Goal: Information Seeking & Learning: Compare options

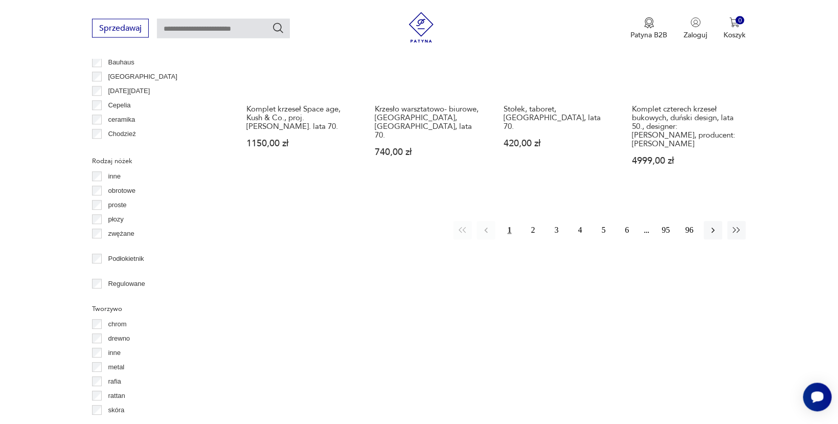
scroll to position [1154, 0]
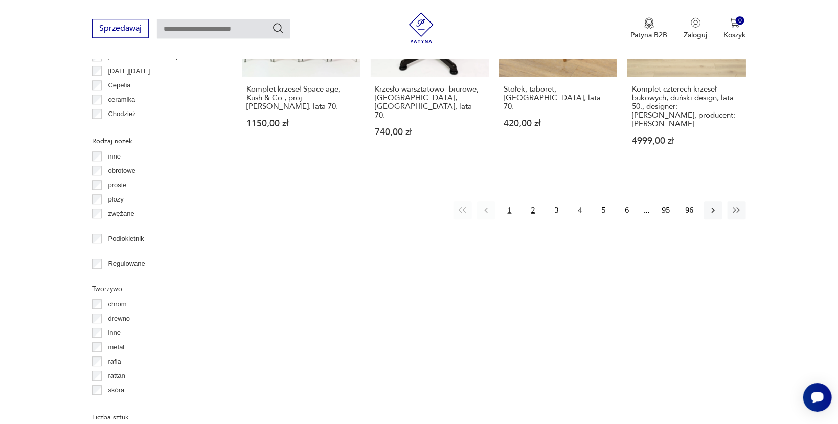
click at [532, 201] on button "2" at bounding box center [533, 210] width 18 height 18
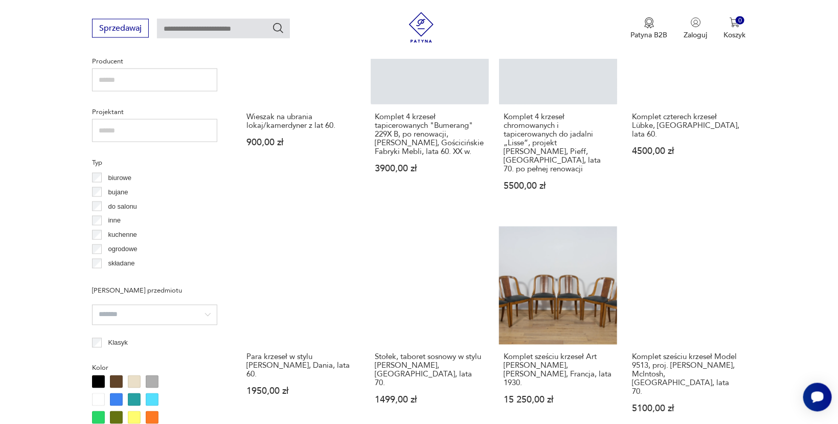
scroll to position [705, 0]
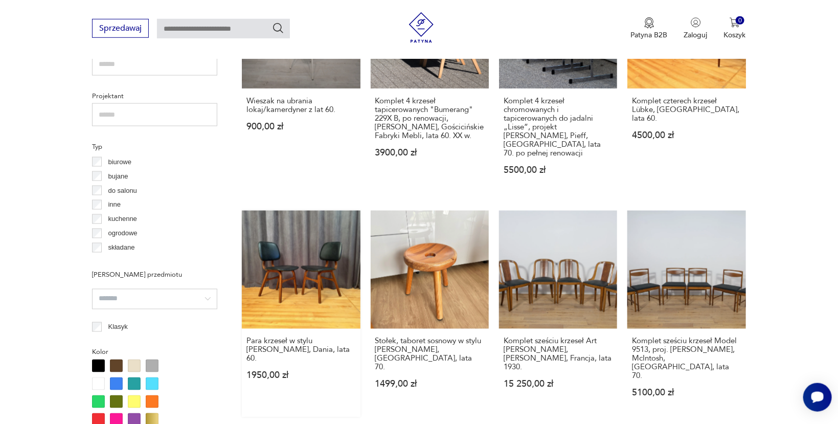
click at [294, 261] on link "Para krzeseł w stylu [PERSON_NAME], Dania, lata 60. 1950,00 zł" at bounding box center [301, 314] width 118 height 207
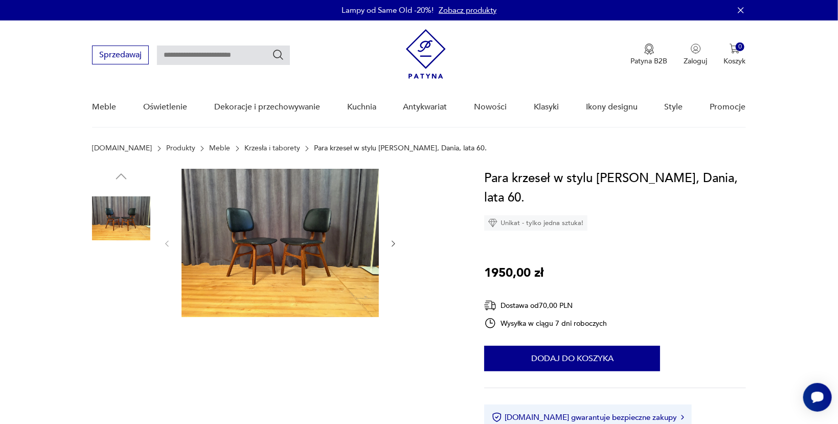
scroll to position [217, 0]
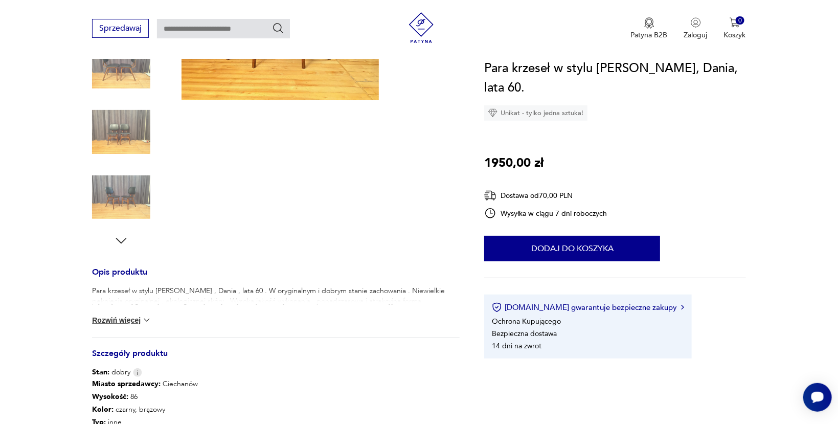
click at [133, 323] on button "Rozwiń więcej" at bounding box center [121, 320] width 59 height 10
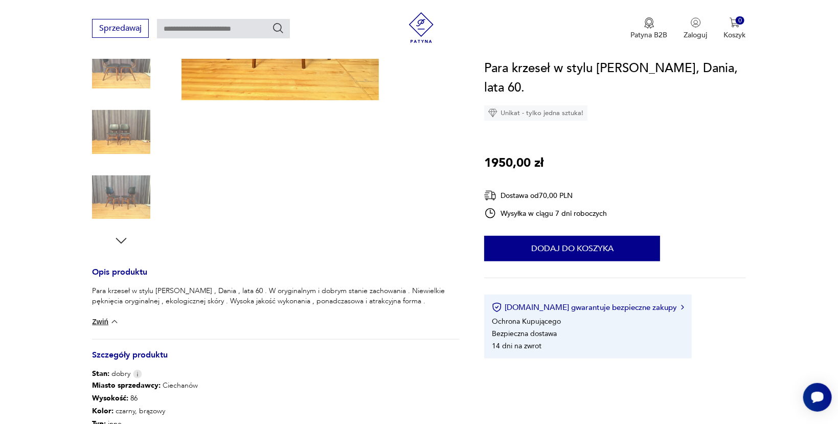
scroll to position [0, 0]
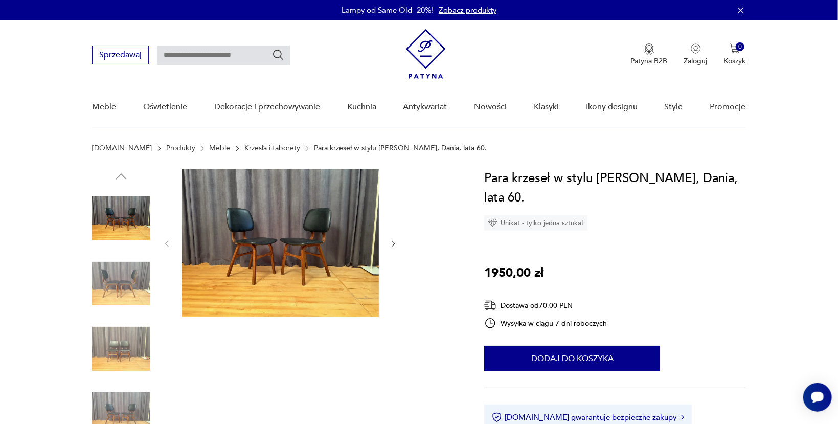
click at [127, 288] on img at bounding box center [121, 284] width 58 height 58
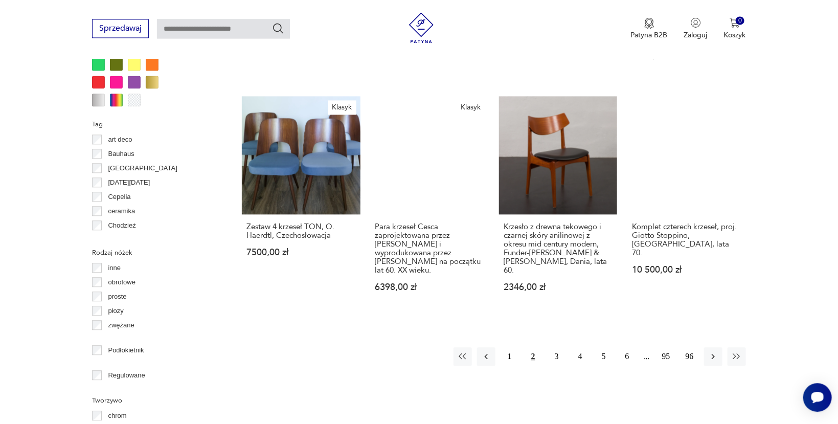
scroll to position [1179, 0]
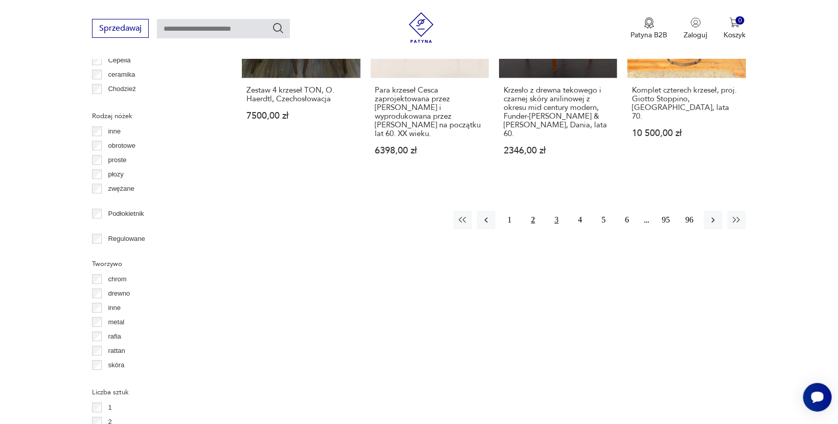
click at [554, 211] on button "3" at bounding box center [557, 220] width 18 height 18
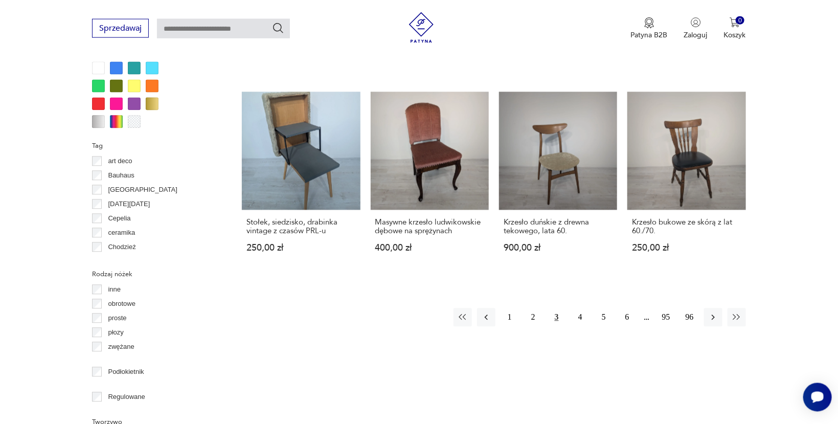
scroll to position [1084, 0]
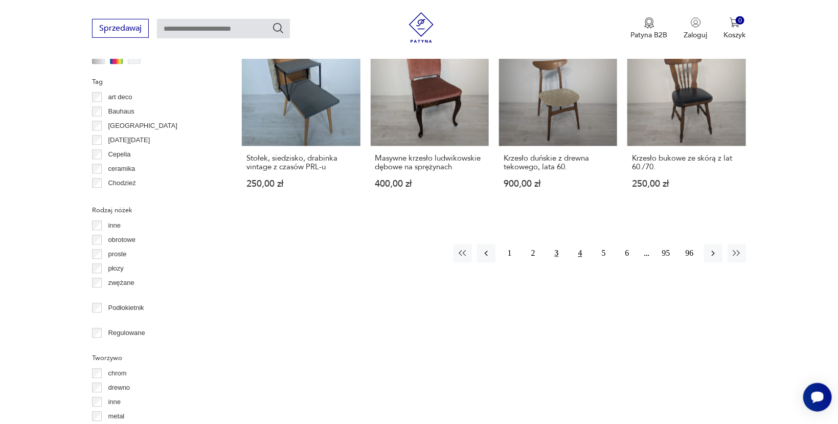
click at [580, 244] on button "4" at bounding box center [580, 253] width 18 height 18
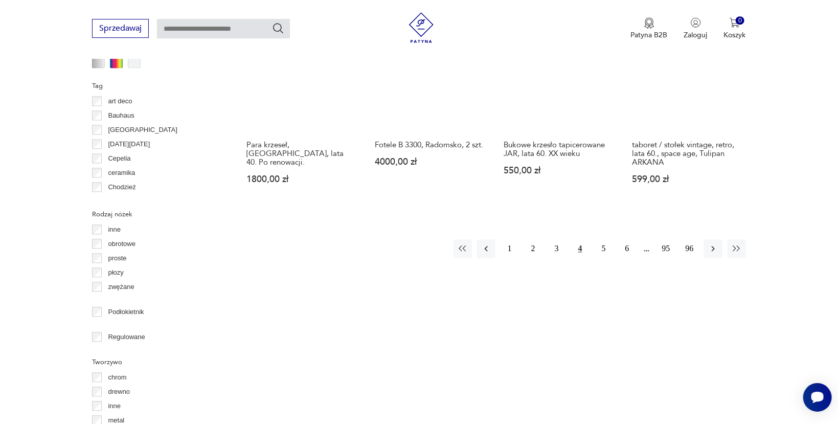
scroll to position [1084, 0]
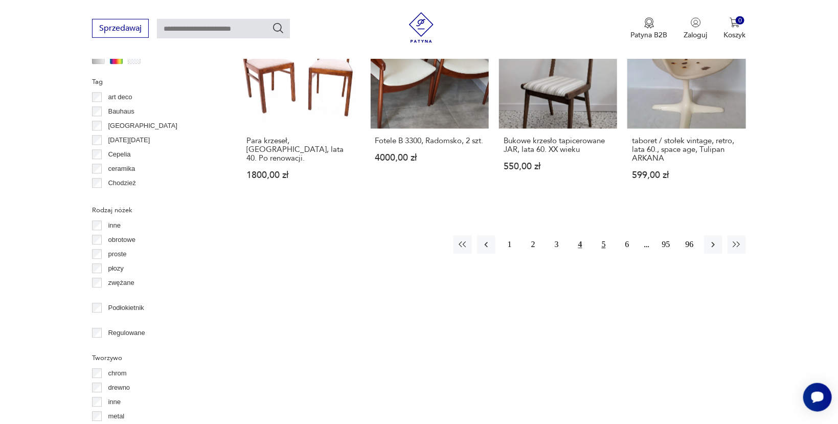
click at [603, 236] on button "5" at bounding box center [604, 245] width 18 height 18
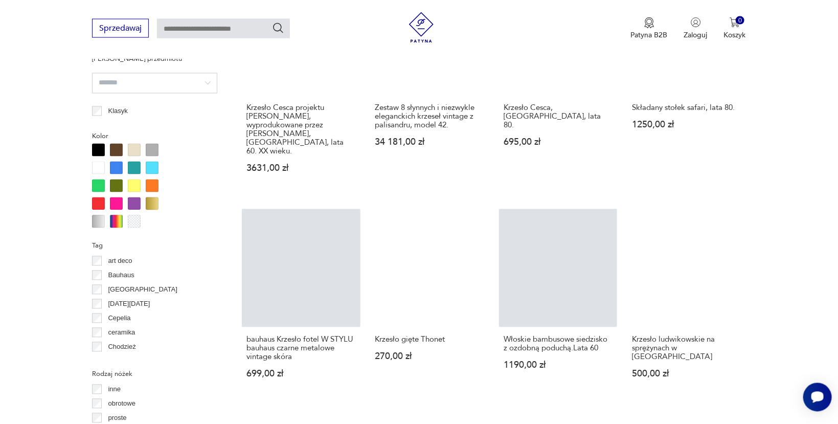
scroll to position [921, 0]
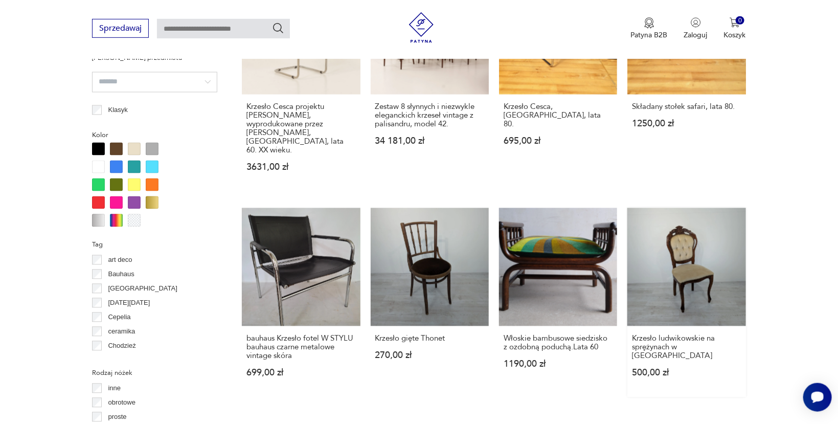
click at [696, 235] on link "Krzesło ludwikowskie na sprężynach w orzechu 500,00 zł" at bounding box center [686, 302] width 118 height 189
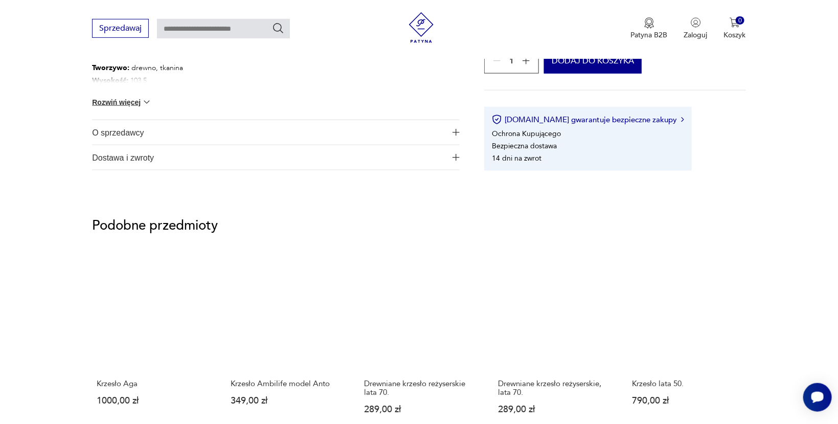
scroll to position [656, 0]
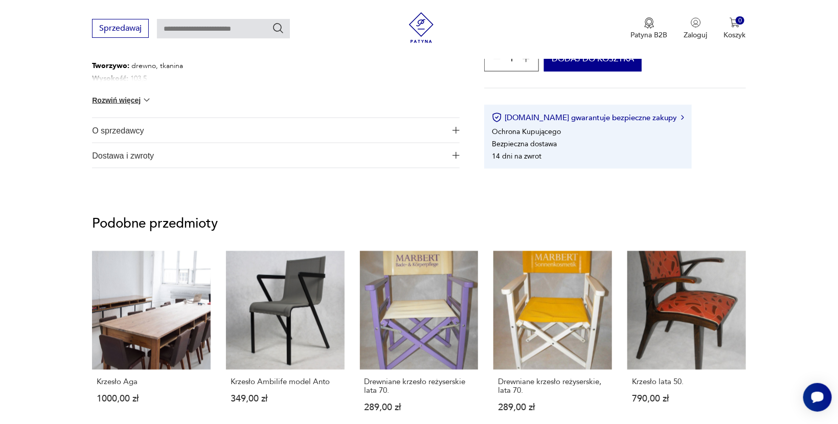
click at [123, 99] on button "Rozwiń więcej" at bounding box center [121, 100] width 59 height 10
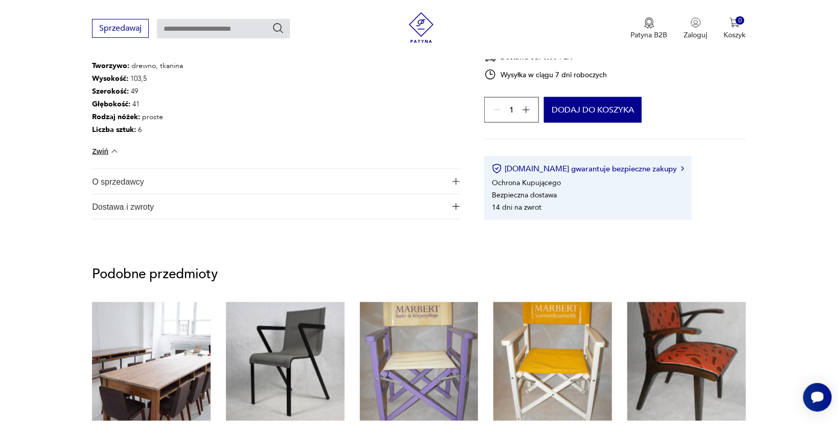
click at [133, 184] on span "O sprzedawcy" at bounding box center [269, 181] width 354 height 25
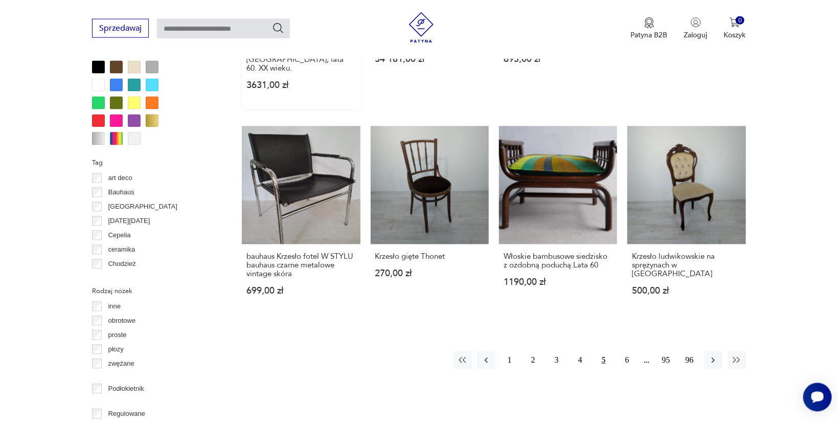
scroll to position [1040, 0]
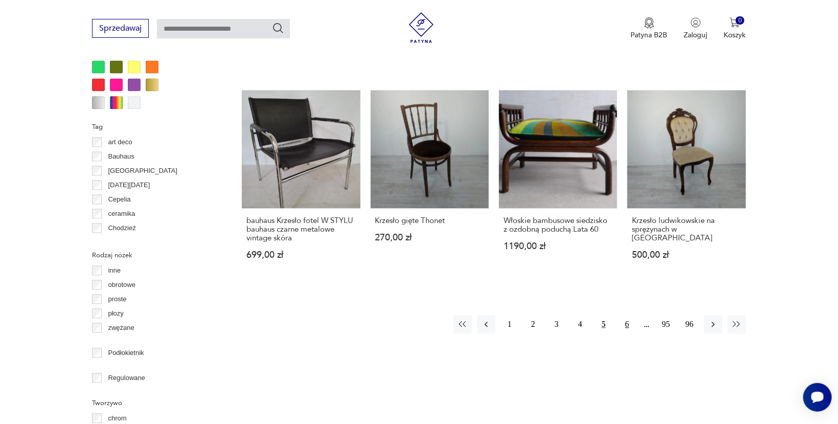
click at [625, 315] on button "6" at bounding box center [627, 324] width 18 height 18
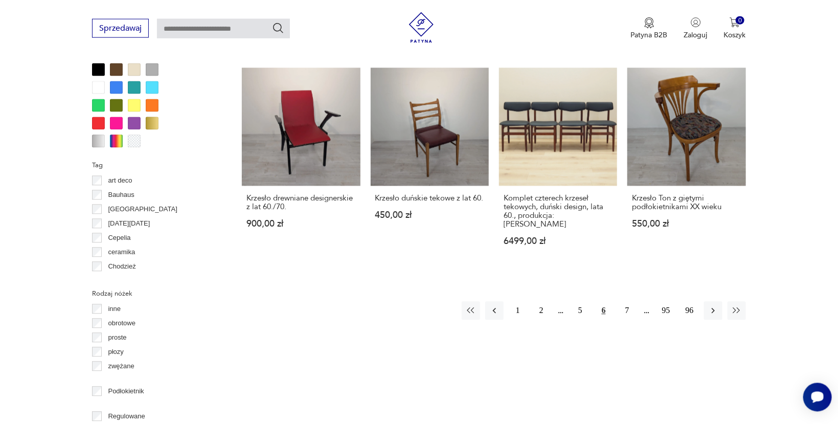
scroll to position [1030, 0]
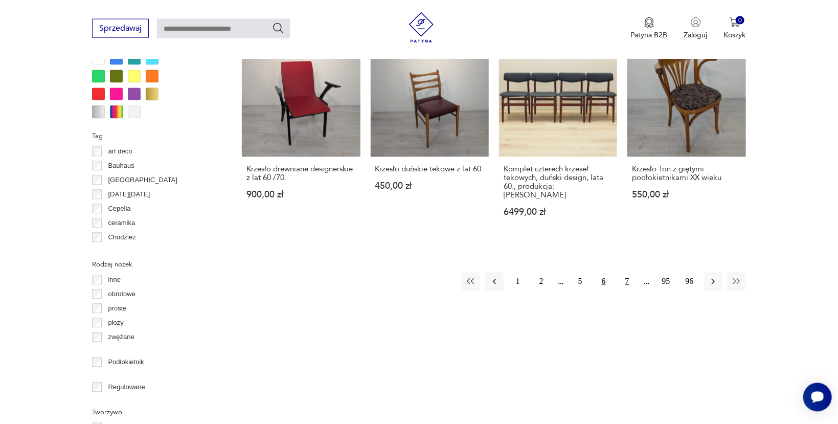
click at [632, 273] on button "7" at bounding box center [627, 282] width 18 height 18
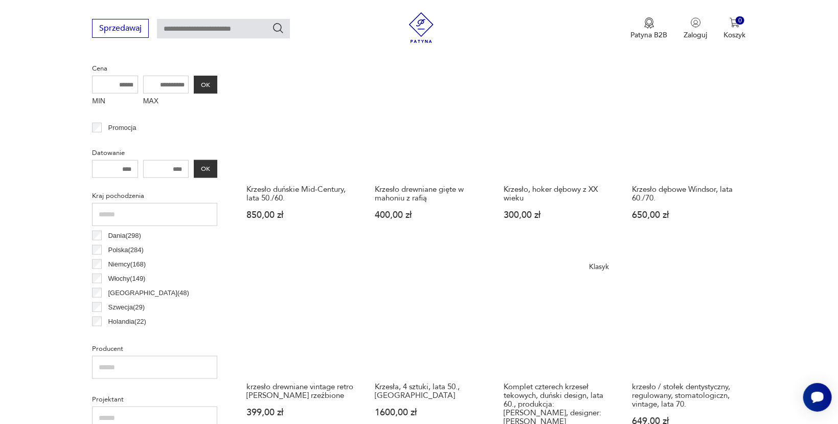
scroll to position [379, 0]
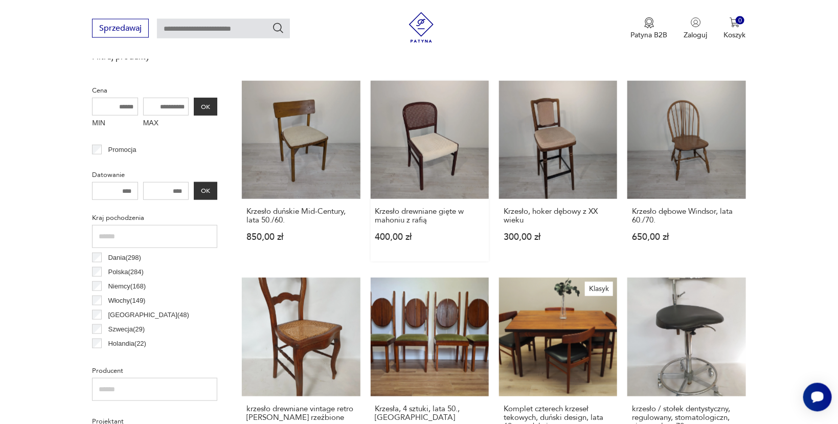
click at [442, 135] on link "Krzesło drewniane gięte w mahoniu z rafią 400,00 zł" at bounding box center [430, 171] width 118 height 181
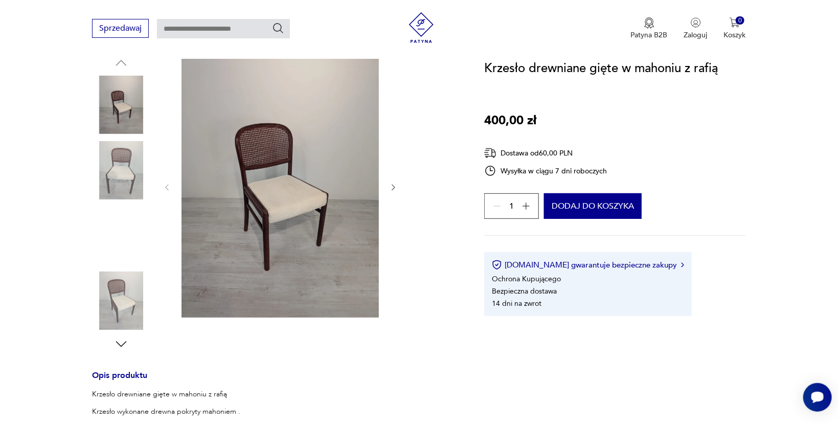
click at [104, 296] on img at bounding box center [121, 301] width 58 height 58
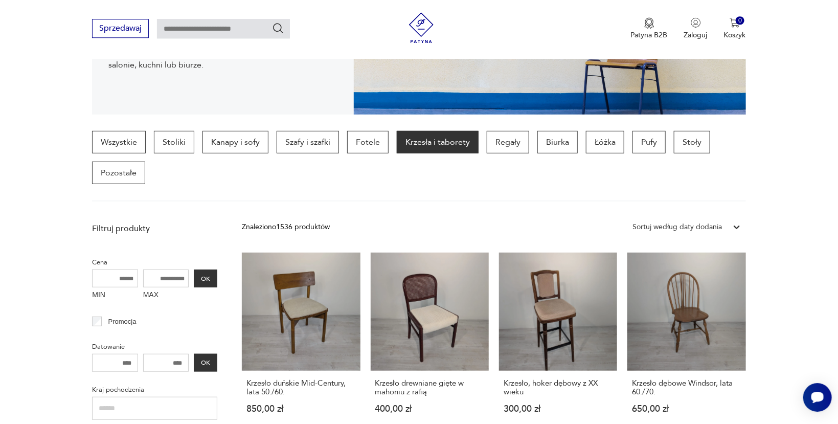
scroll to position [178, 0]
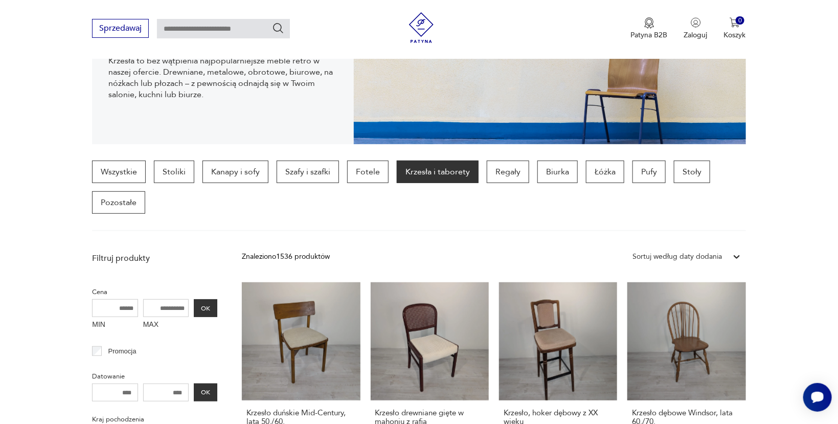
click at [191, 27] on input "text" at bounding box center [223, 28] width 133 height 19
type input "********"
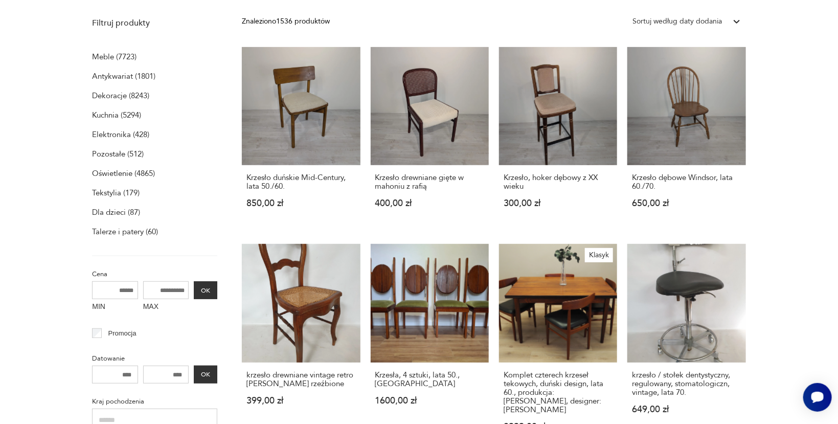
scroll to position [0, 0]
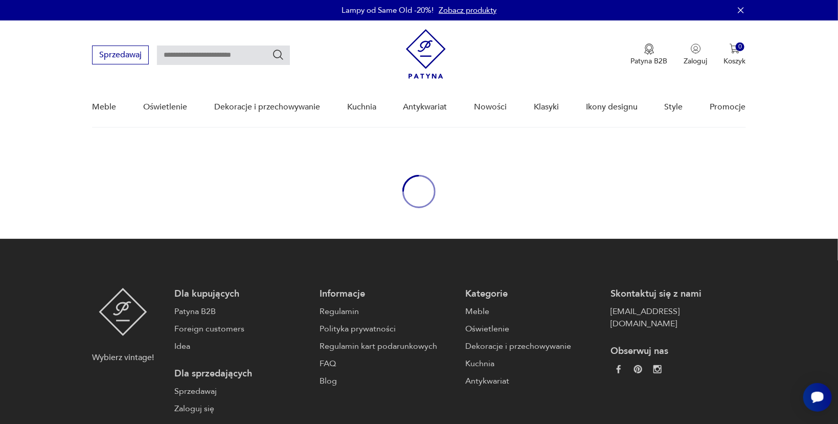
type input "********"
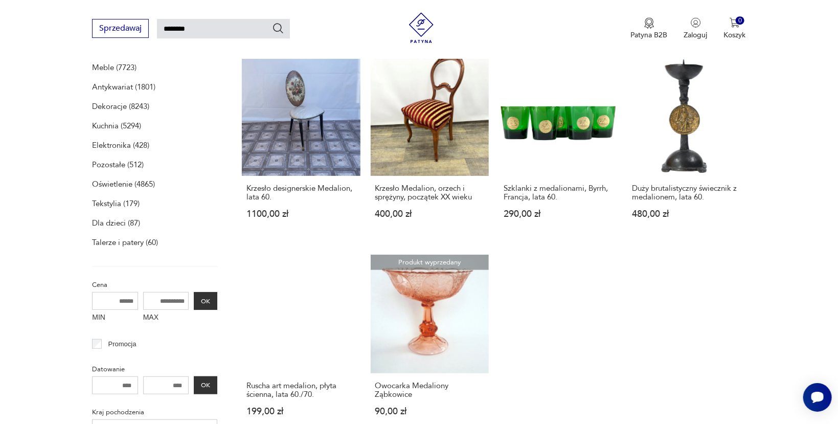
scroll to position [132, 0]
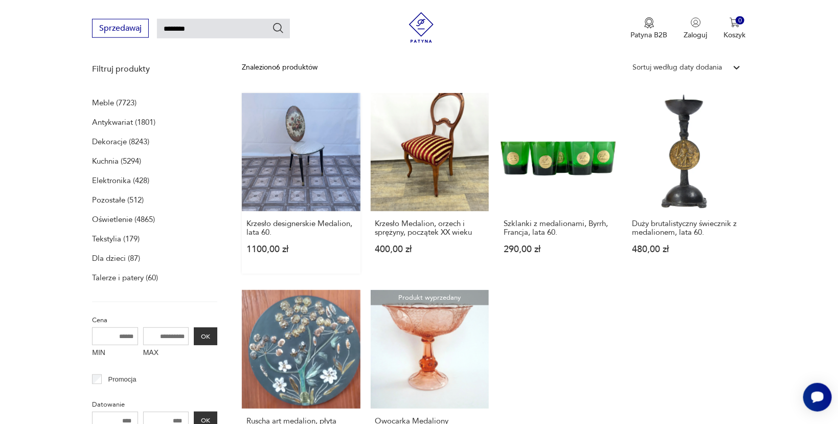
click at [318, 161] on link "Krzesło designerskie Medalion, lata 60. 1100,00 zł" at bounding box center [301, 183] width 118 height 181
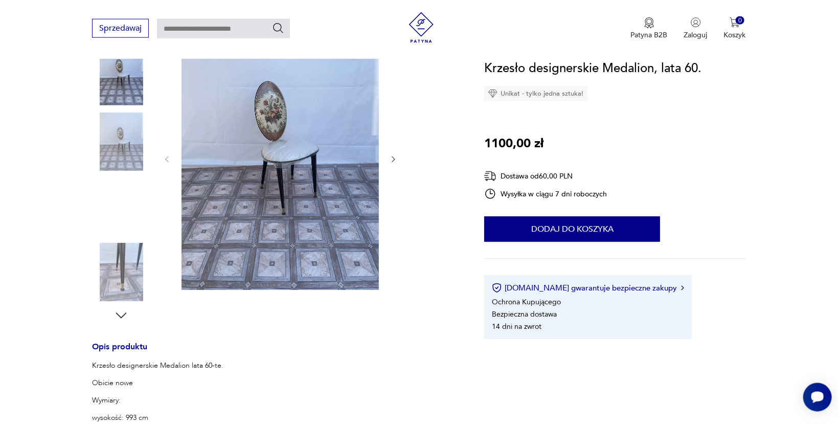
scroll to position [114, 0]
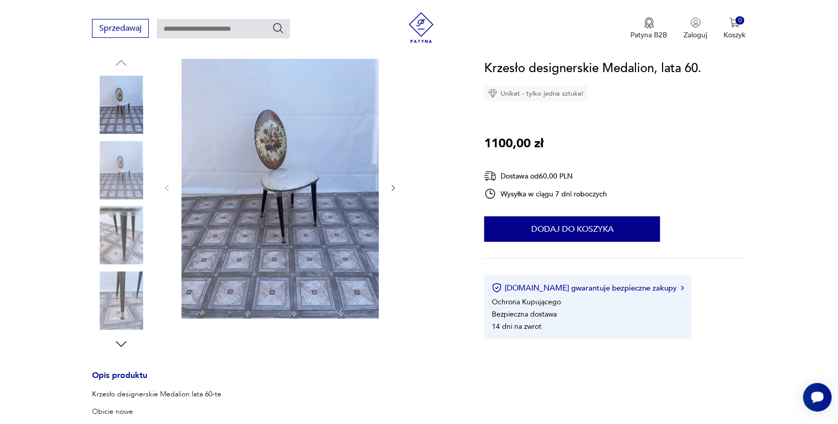
click at [269, 163] on img at bounding box center [280, 186] width 197 height 263
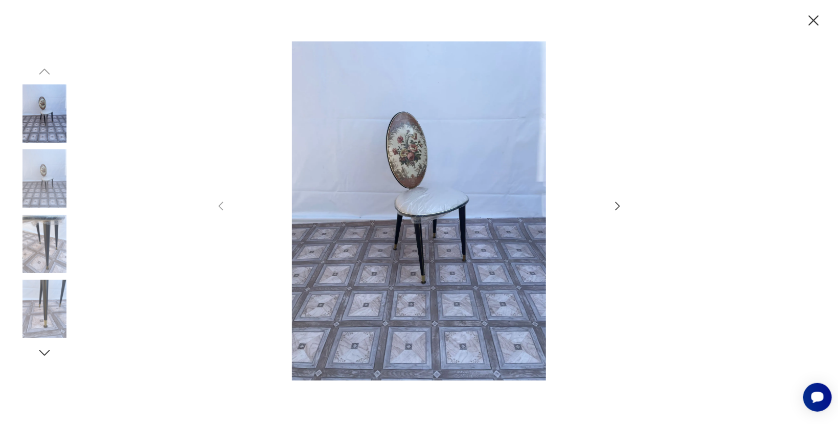
click at [610, 205] on div at bounding box center [419, 211] width 409 height 341
click at [43, 305] on img at bounding box center [44, 309] width 58 height 58
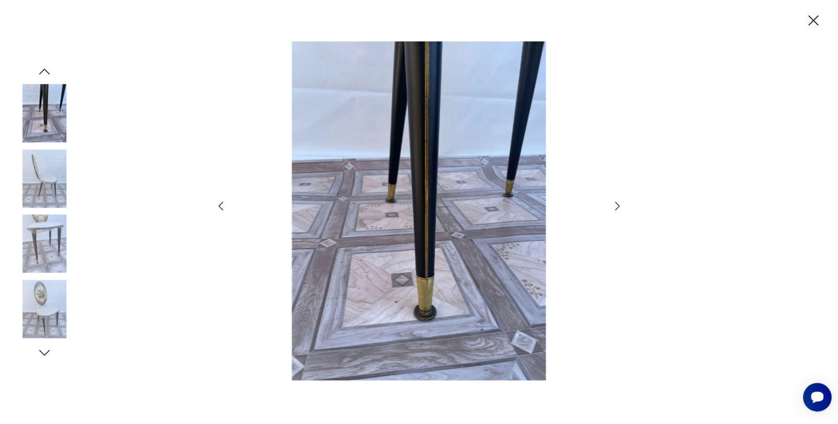
click at [44, 247] on img at bounding box center [44, 244] width 58 height 58
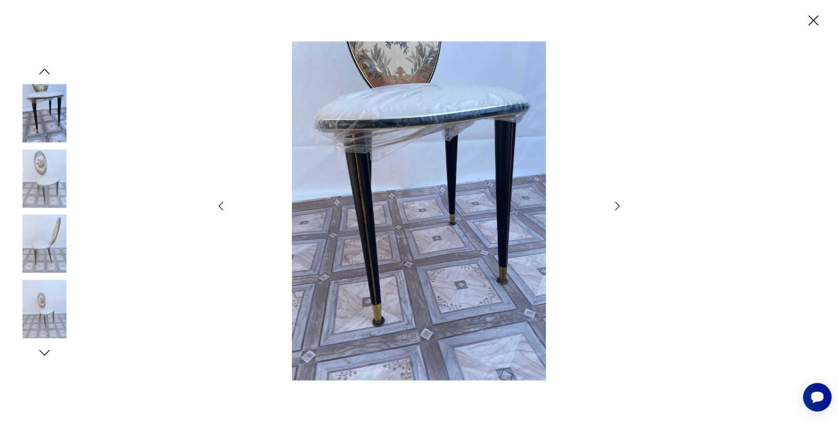
click at [37, 187] on img at bounding box center [44, 178] width 58 height 58
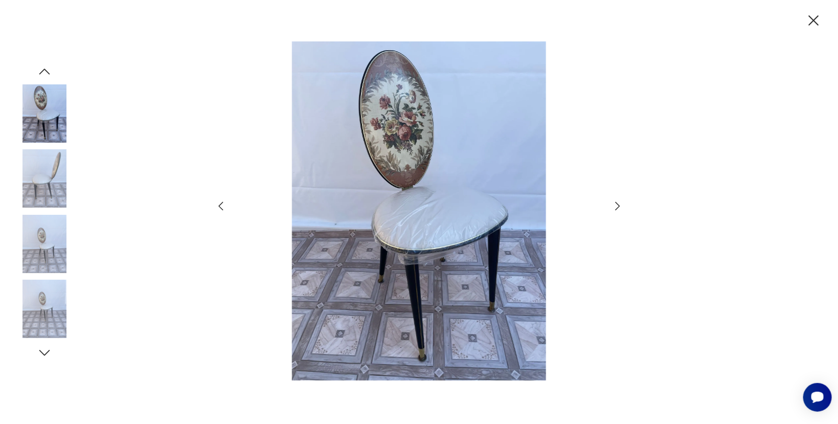
click at [816, 18] on icon "button" at bounding box center [814, 20] width 10 height 10
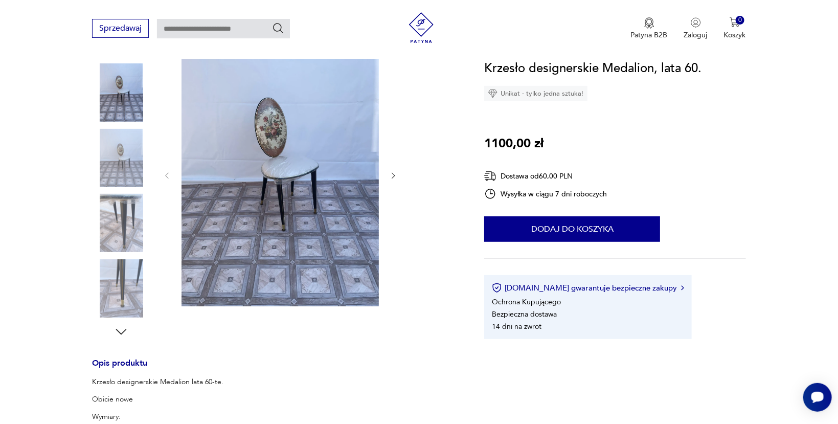
type input "********"
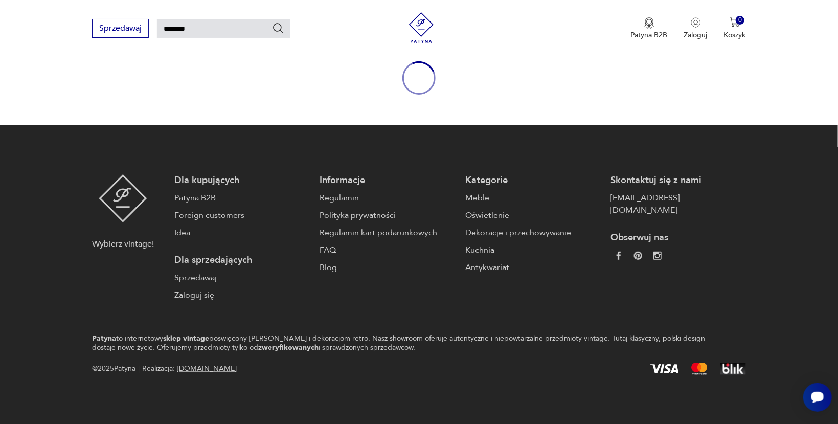
scroll to position [114, 0]
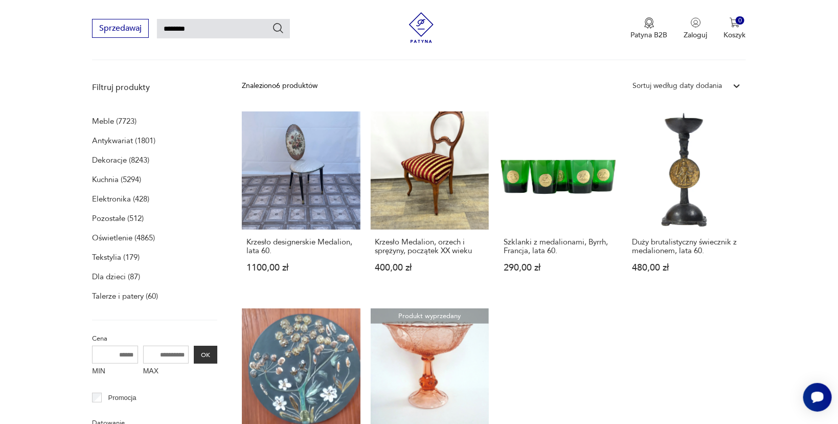
click at [221, 22] on input "********" at bounding box center [223, 28] width 133 height 19
type input "*"
type input "******"
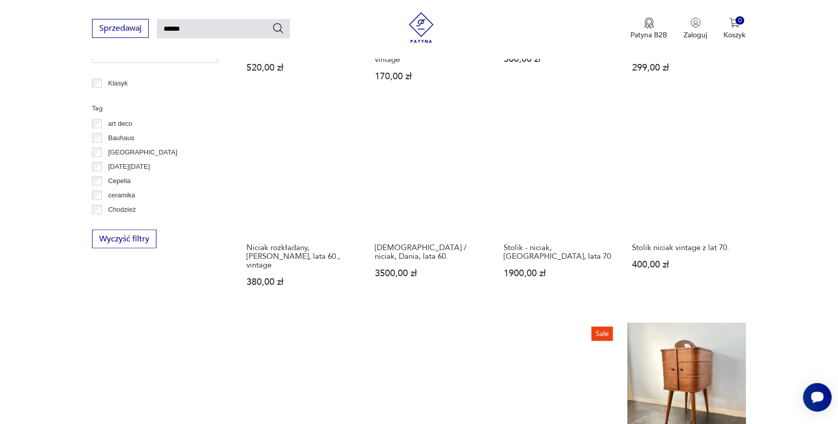
scroll to position [633, 0]
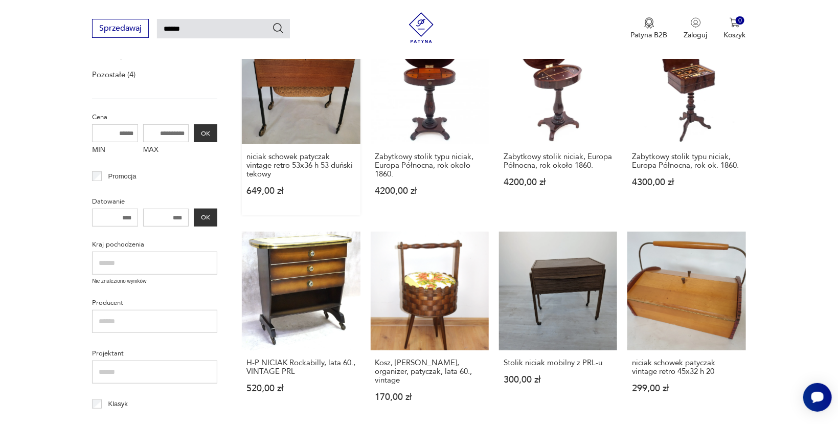
click at [318, 100] on link "niciak schowek patyczak vintage retro 53x36 h 53 duński tekowy 649,00 zł" at bounding box center [301, 120] width 118 height 189
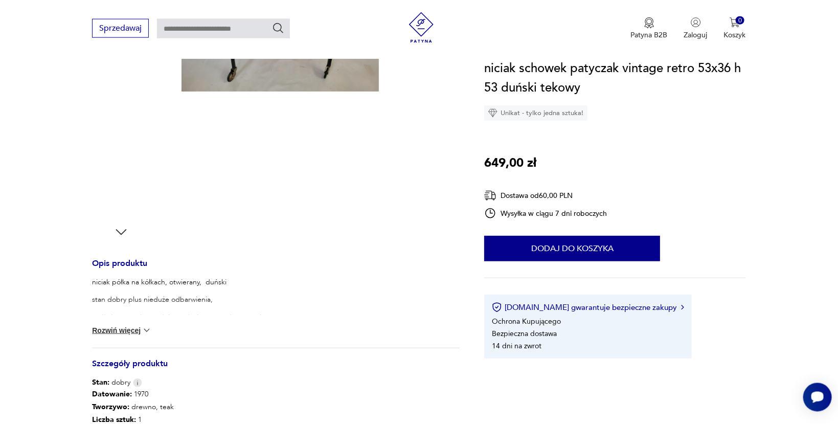
scroll to position [276, 0]
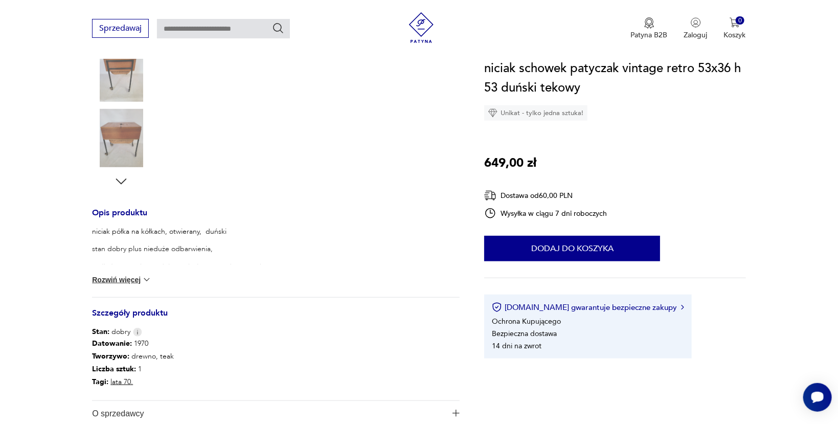
click at [140, 281] on button "Rozwiń więcej" at bounding box center [121, 280] width 59 height 10
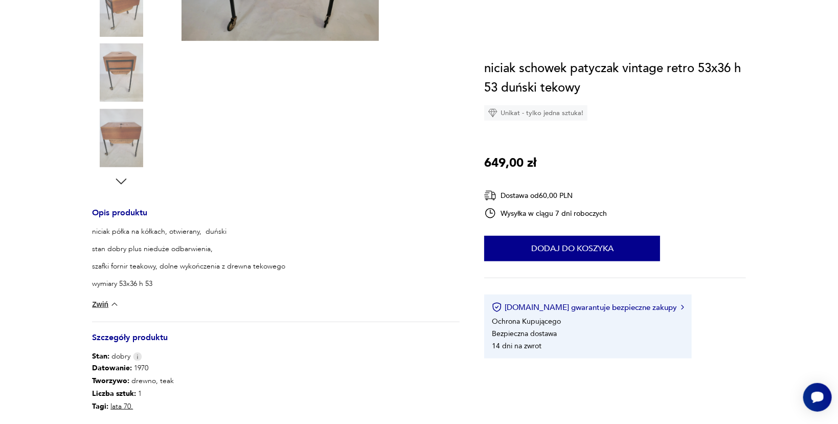
scroll to position [59, 0]
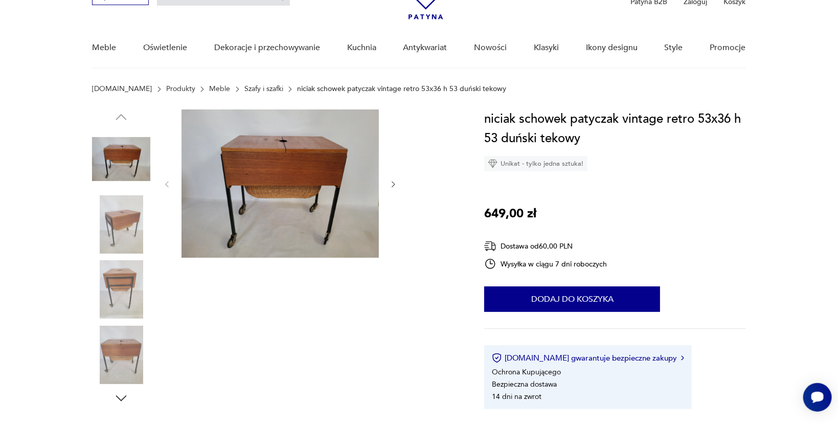
click at [120, 213] on img at bounding box center [121, 224] width 58 height 58
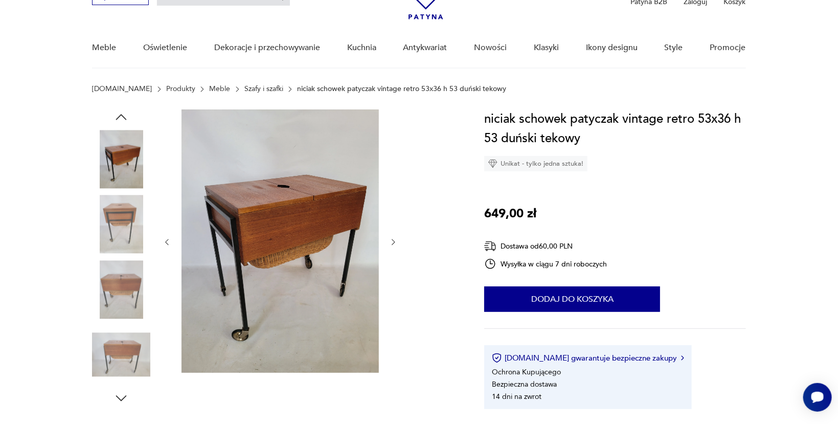
click at [130, 266] on img at bounding box center [121, 289] width 58 height 58
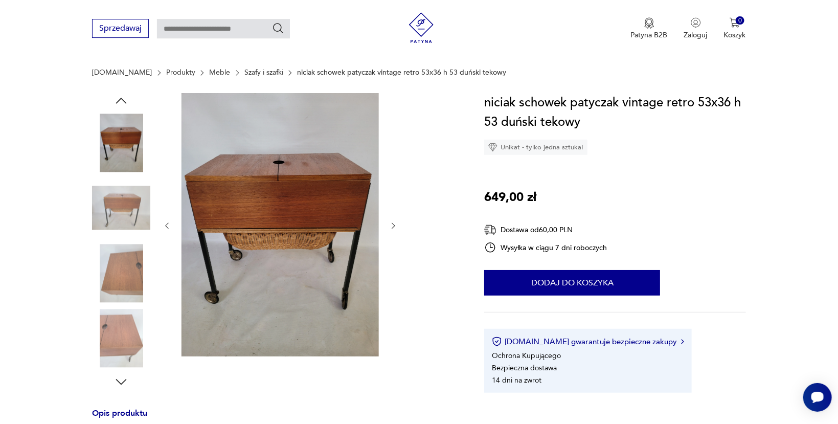
scroll to position [168, 0]
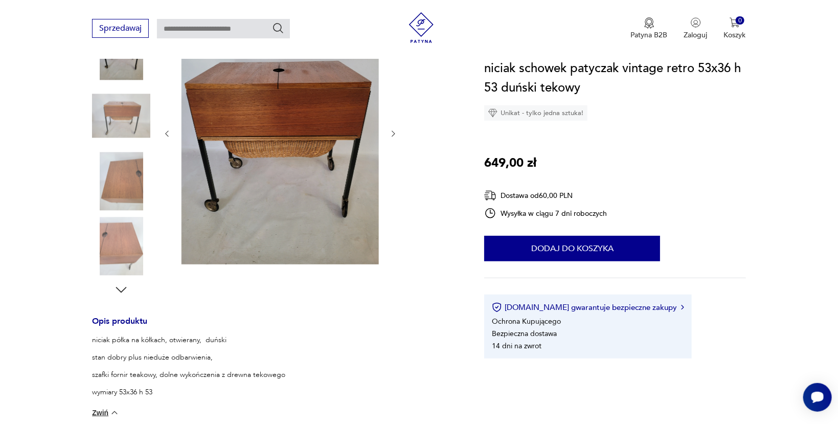
click at [123, 238] on img at bounding box center [121, 246] width 58 height 58
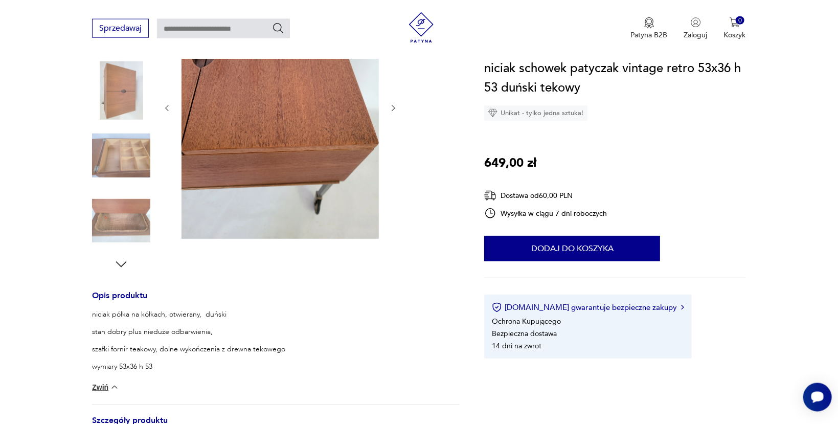
scroll to position [114, 0]
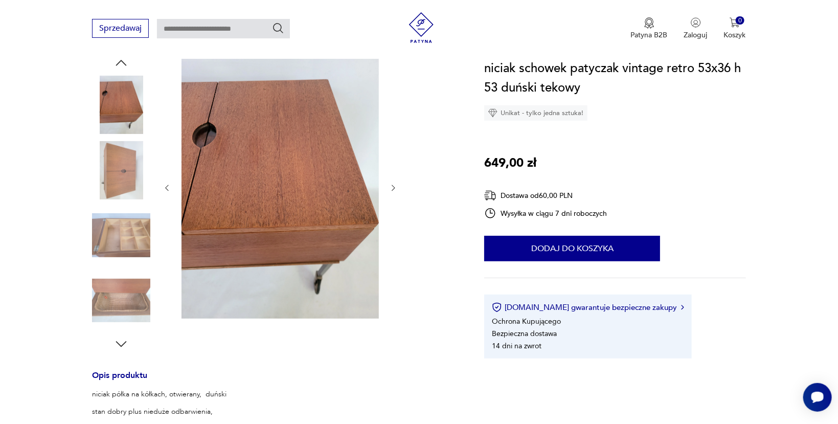
click at [106, 232] on img at bounding box center [121, 235] width 58 height 58
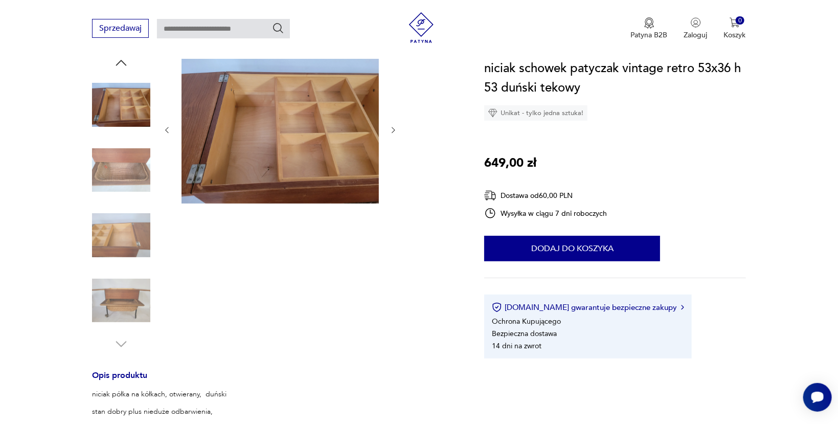
scroll to position [0, 0]
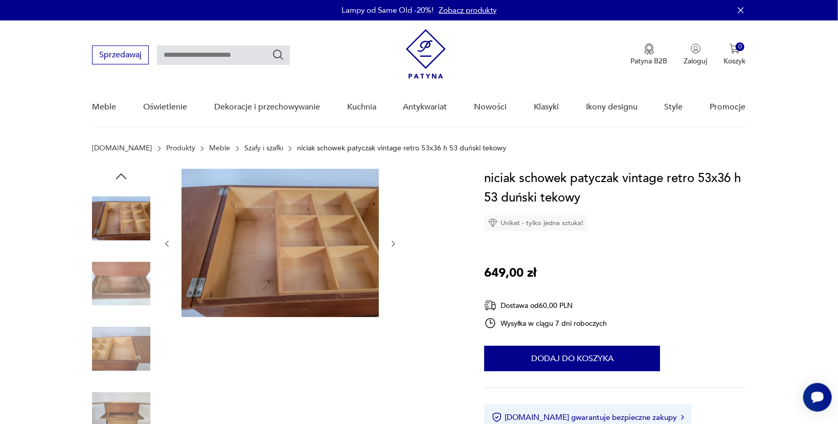
click at [125, 176] on icon "button" at bounding box center [121, 176] width 15 height 15
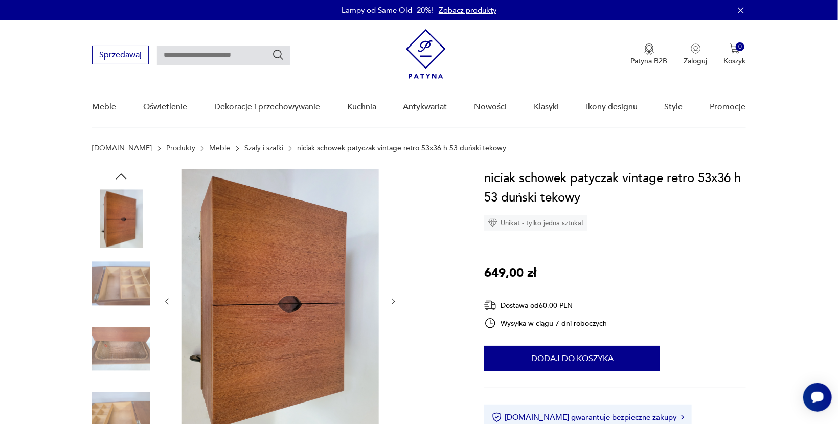
click at [125, 176] on icon "button" at bounding box center [121, 176] width 15 height 15
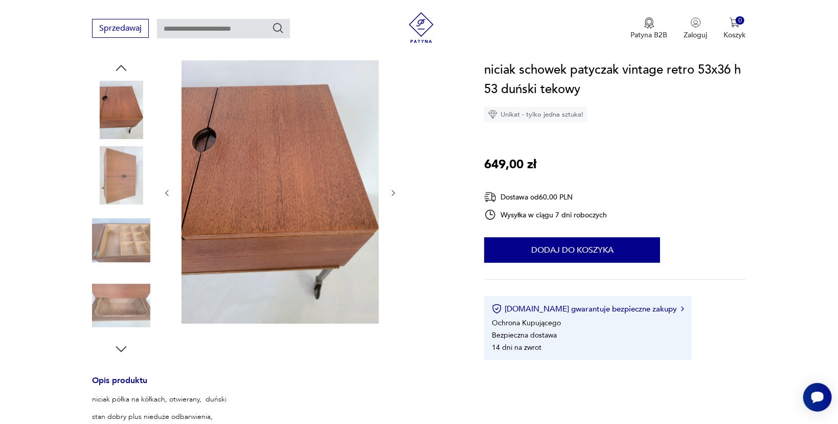
scroll to position [325, 0]
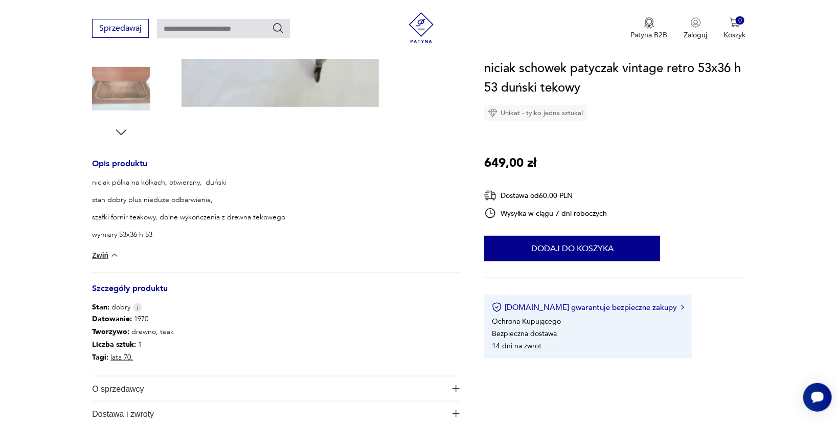
scroll to position [185, 0]
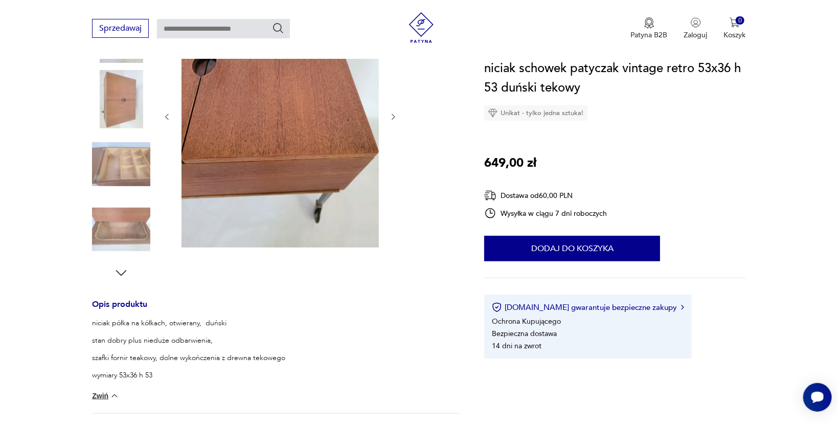
type input "******"
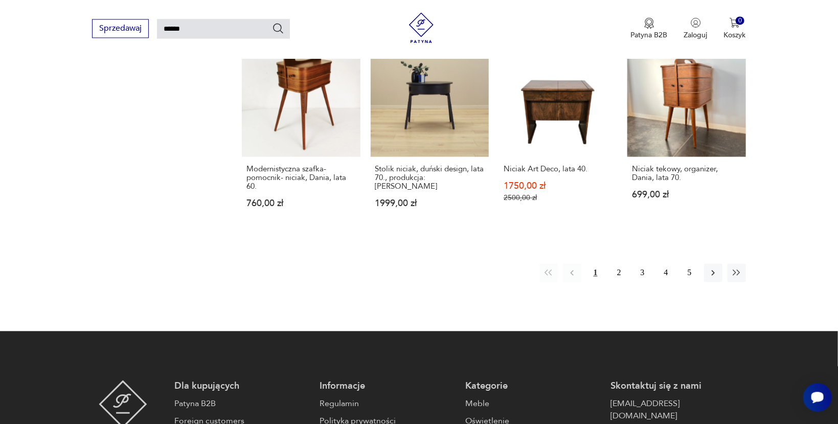
scroll to position [818, 0]
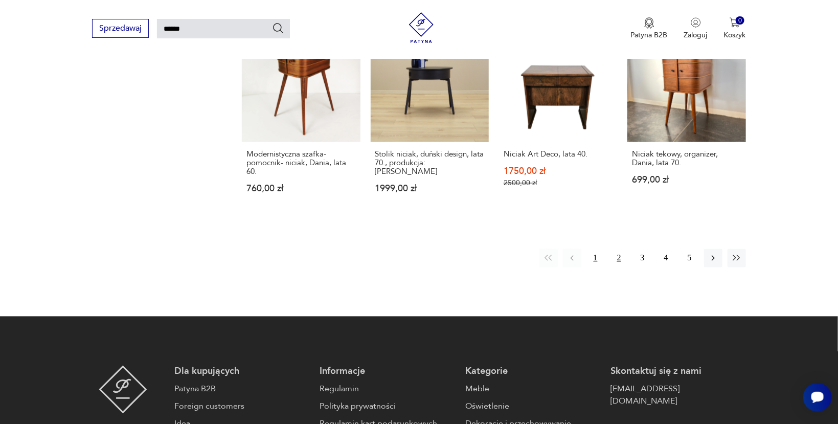
click at [616, 249] on button "2" at bounding box center [619, 258] width 18 height 18
